Goal: Task Accomplishment & Management: Complete application form

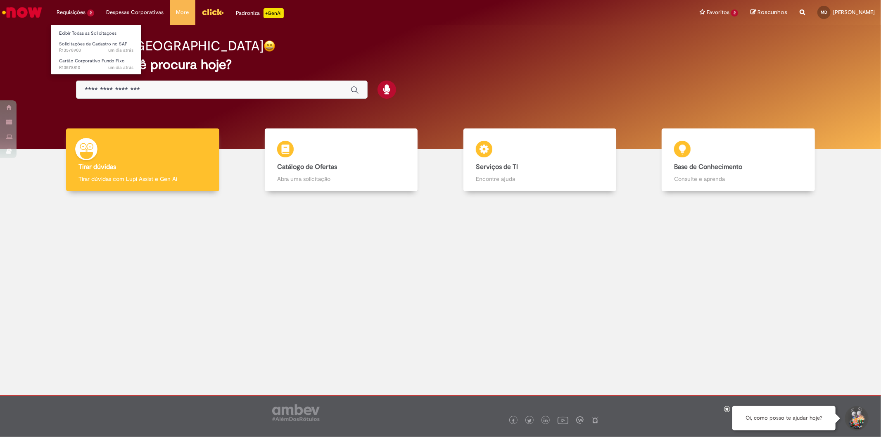
click at [72, 14] on li "Requisições 2 Exibir Todas as Solicitações Solicitações de [PERSON_NAME] no SAP…" at bounding box center [75, 12] width 50 height 25
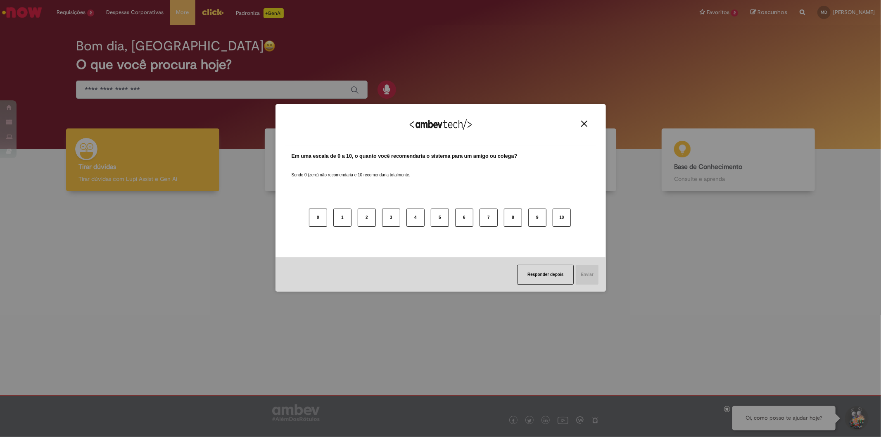
click at [581, 121] on img "Close" at bounding box center [584, 124] width 6 height 6
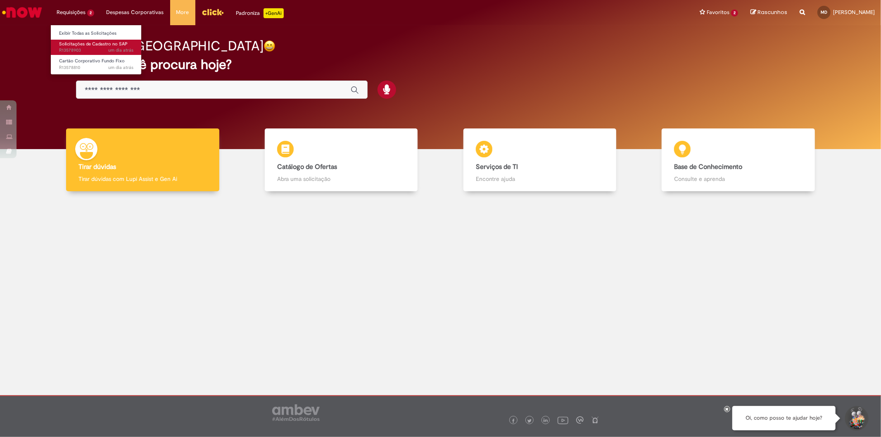
click at [78, 43] on span "Solicitações de Cadastro no SAP" at bounding box center [93, 44] width 69 height 6
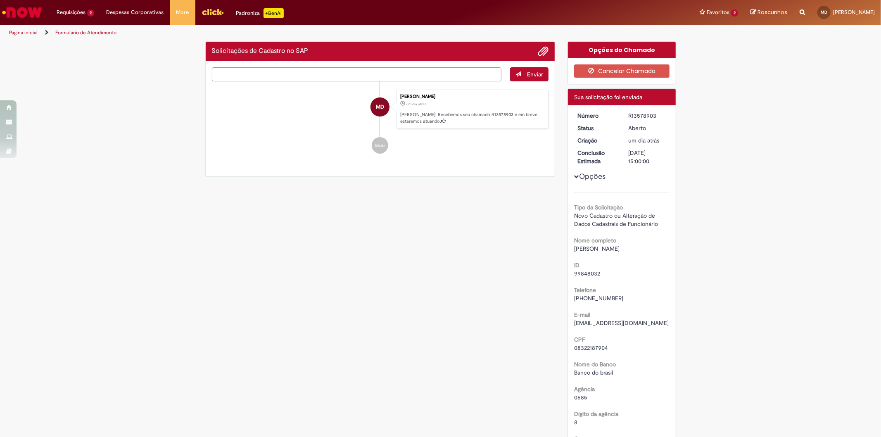
click at [726, 410] on div "Verificar Código de Barras Solicitações de Cadastro no SAP Enviar MD Mayara Can…" at bounding box center [440, 345] width 881 height 608
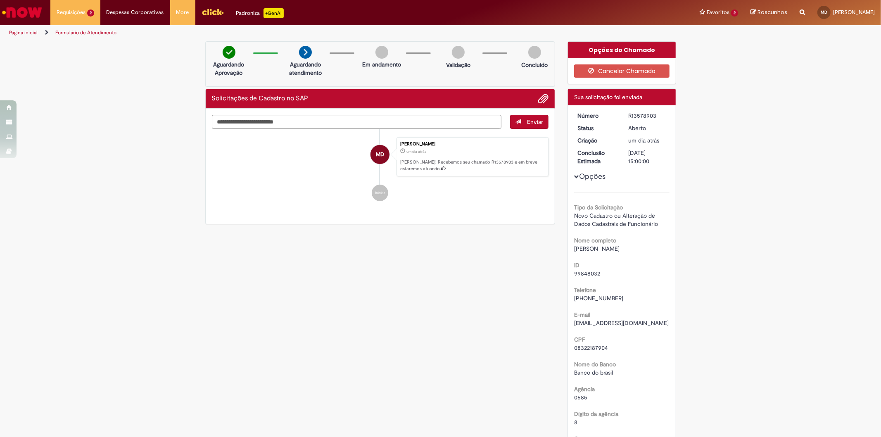
drag, startPoint x: 648, startPoint y: 114, endPoint x: 621, endPoint y: 114, distance: 26.8
click at [622, 114] on dd "R13578903" at bounding box center [647, 115] width 51 height 8
copy div "R13578903"
click at [78, 15] on li "Requisições 2 Exibir Todas as Solicitações Solicitações de [PERSON_NAME] no SAP…" at bounding box center [75, 12] width 50 height 25
click at [76, 62] on span "Cartão Corporativo Fundo Fixo" at bounding box center [92, 61] width 66 height 6
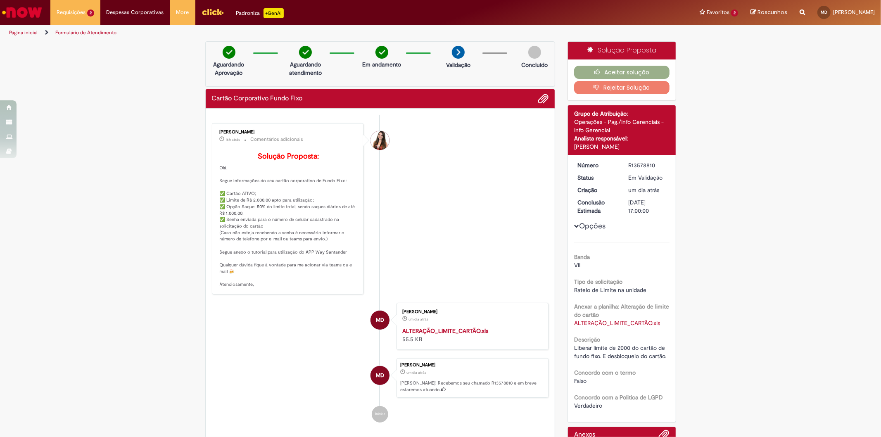
drag, startPoint x: 230, startPoint y: 261, endPoint x: 328, endPoint y: 261, distance: 97.5
click at [328, 261] on p "Solução Proposta: [GEOGRAPHIC_DATA], Segue informações do seu cartão corporativ…" at bounding box center [289, 219] width 138 height 135
click at [327, 266] on p "Solução Proposta: [GEOGRAPHIC_DATA], Segue informações do seu cartão corporativ…" at bounding box center [289, 219] width 138 height 135
click at [125, 55] on link "Solicitar Reembolso" at bounding box center [156, 54] width 110 height 9
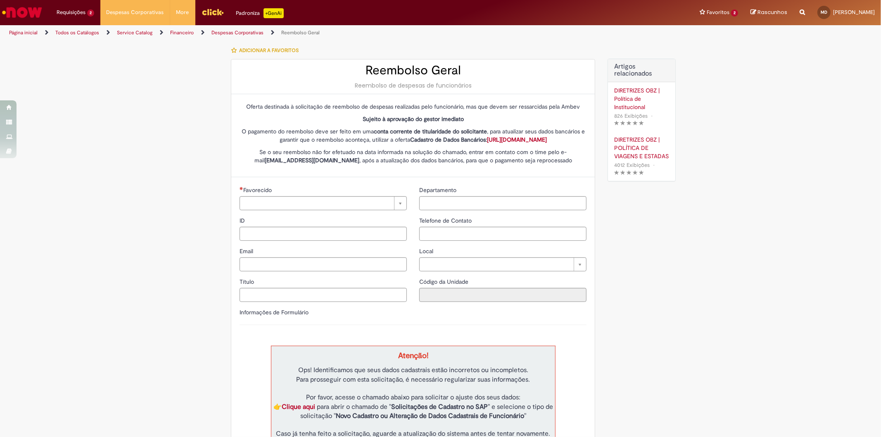
type input "********"
type input "**********"
type input "****"
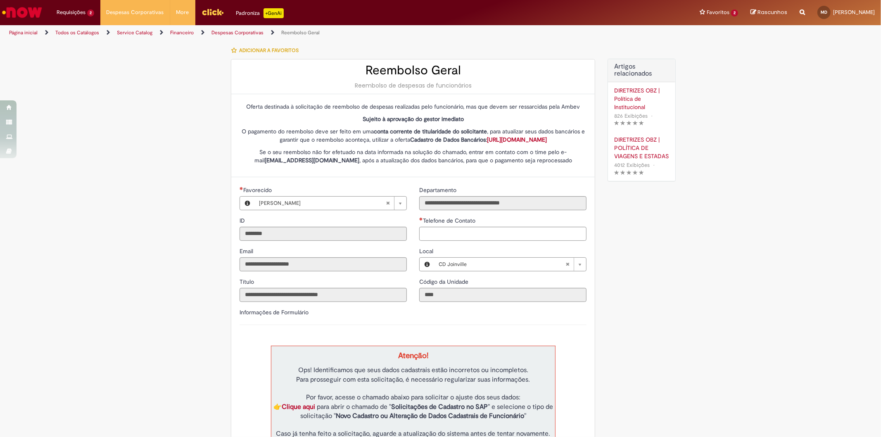
type input "**********"
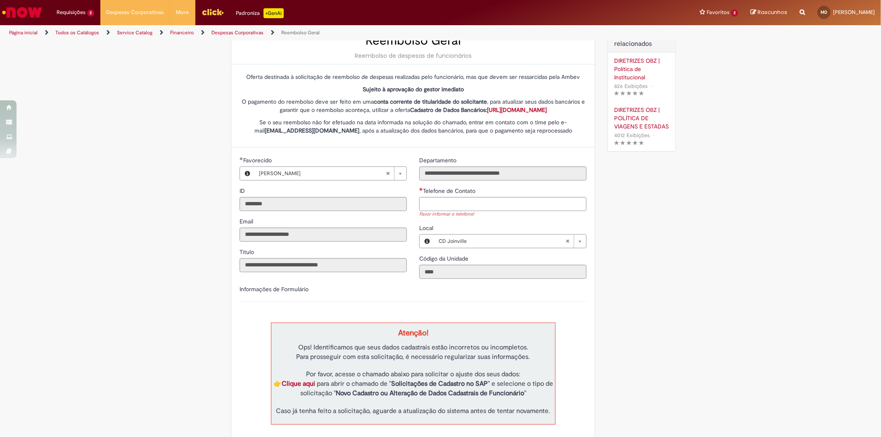
scroll to position [46, 0]
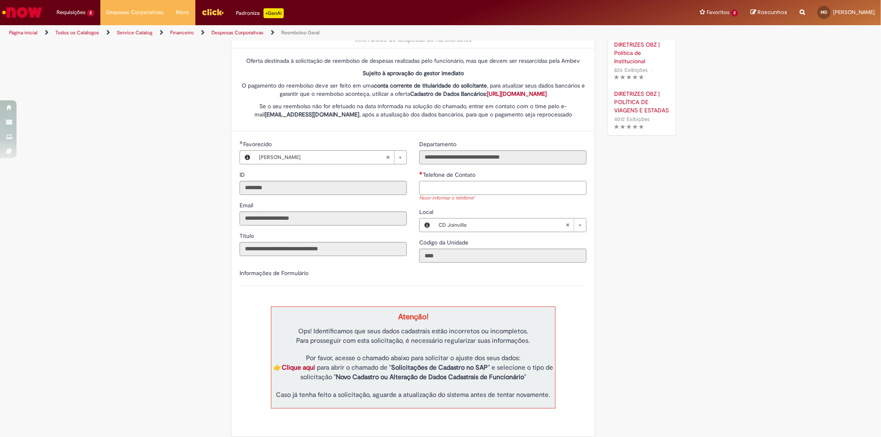
click at [448, 195] on input "Telefone de Contato" at bounding box center [502, 188] width 167 height 14
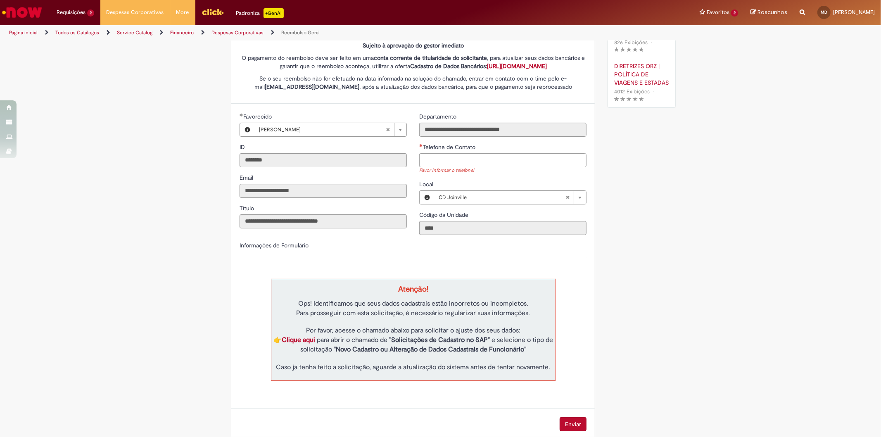
scroll to position [102, 0]
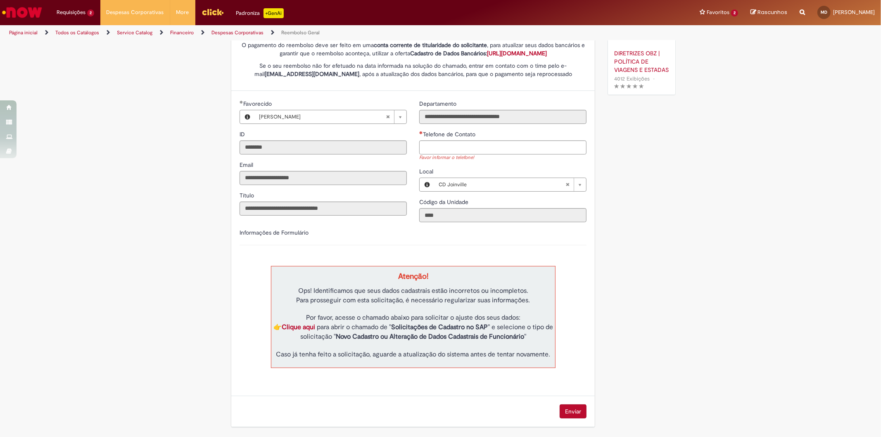
click at [451, 336] on strong "Novo Cadastro ou Alteração de Dados Cadastrais de Funcionário" at bounding box center [430, 336] width 188 height 8
drag, startPoint x: 410, startPoint y: 325, endPoint x: 479, endPoint y: 327, distance: 69.0
click at [479, 327] on strong "Solicitações de Cadastro no SAP" at bounding box center [439, 327] width 97 height 8
click at [510, 332] on p "Ops! Identificamos que seus dados cadastrais estão incorretos ou incompletos. P…" at bounding box center [413, 322] width 284 height 73
drag, startPoint x: 344, startPoint y: 341, endPoint x: 501, endPoint y: 340, distance: 156.9
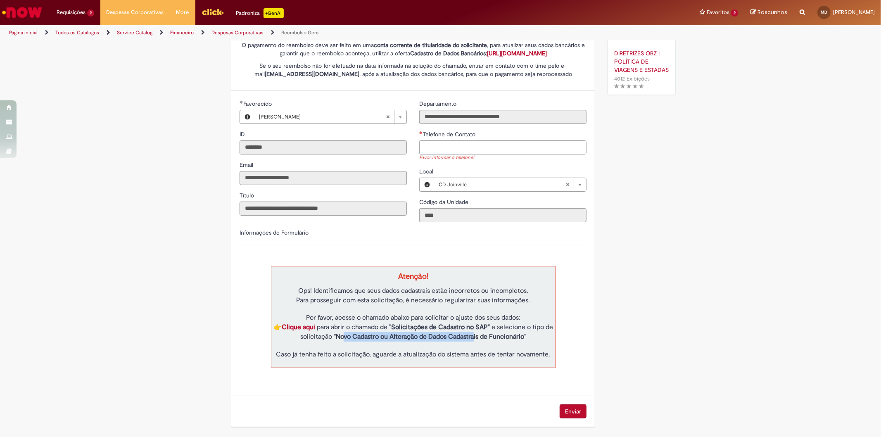
click at [492, 339] on strong "Novo Cadastro ou Alteração de Dados Cadastrais de Funcionário" at bounding box center [430, 336] width 188 height 8
click at [503, 340] on strong "Novo Cadastro ou Alteração de Dados Cadastrais de Funcionário" at bounding box center [430, 336] width 188 height 8
